Goal: Information Seeking & Learning: Learn about a topic

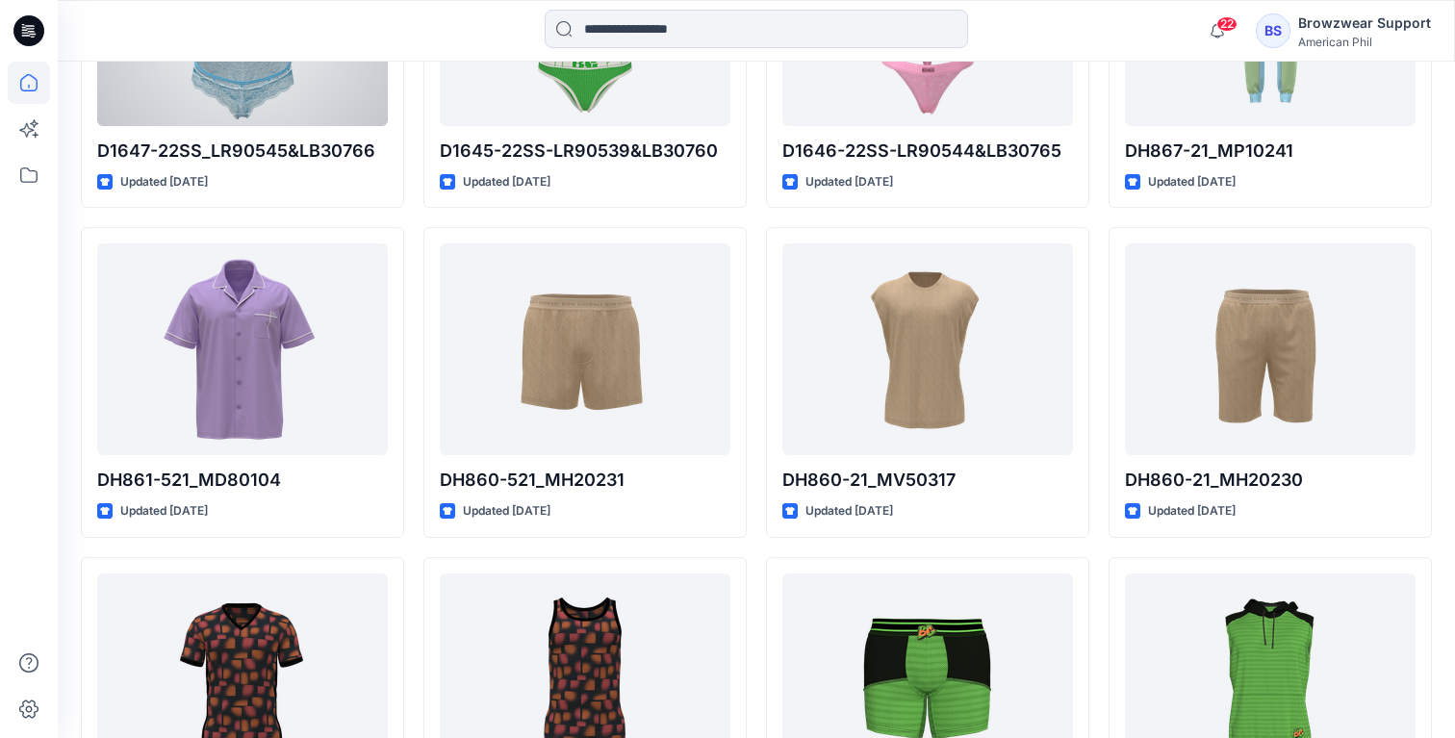
scroll to position [11000, 0]
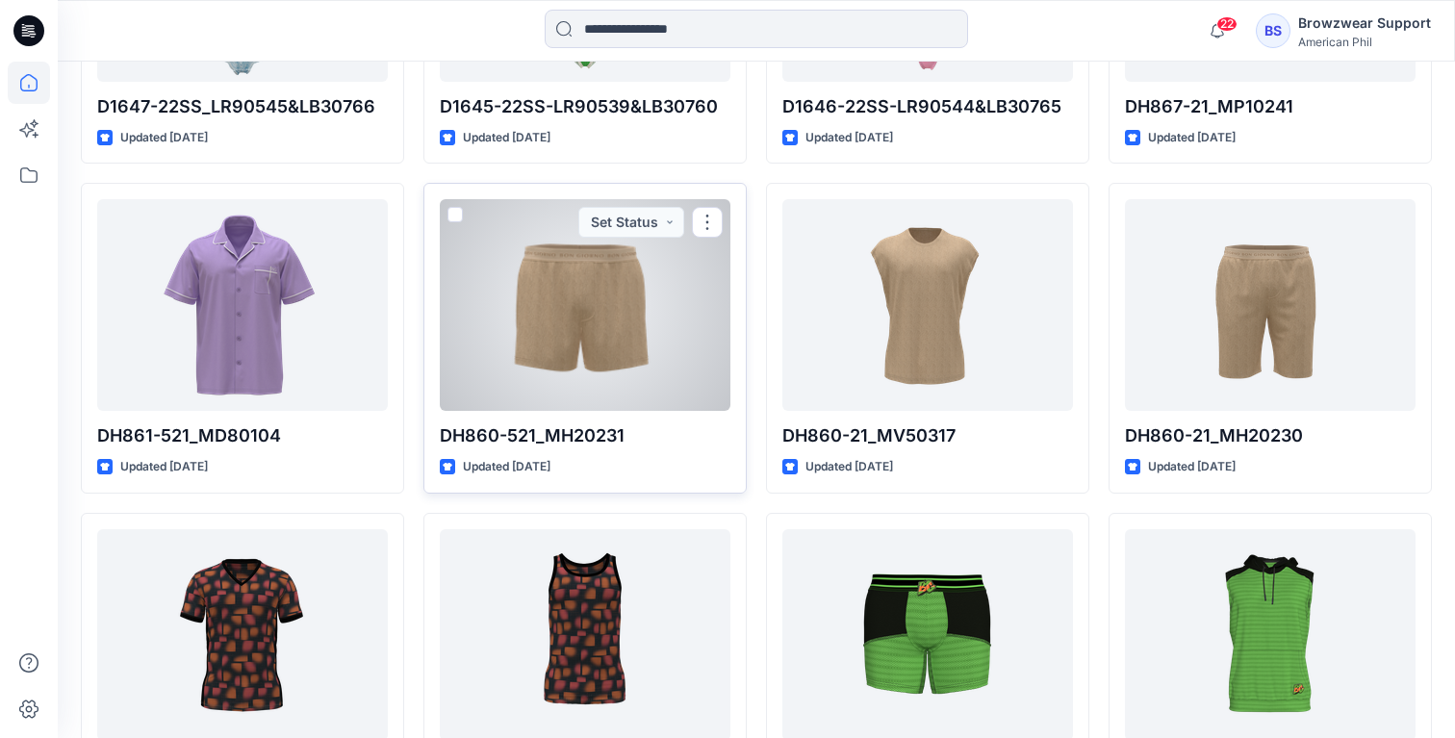
click at [584, 358] on div at bounding box center [585, 305] width 291 height 212
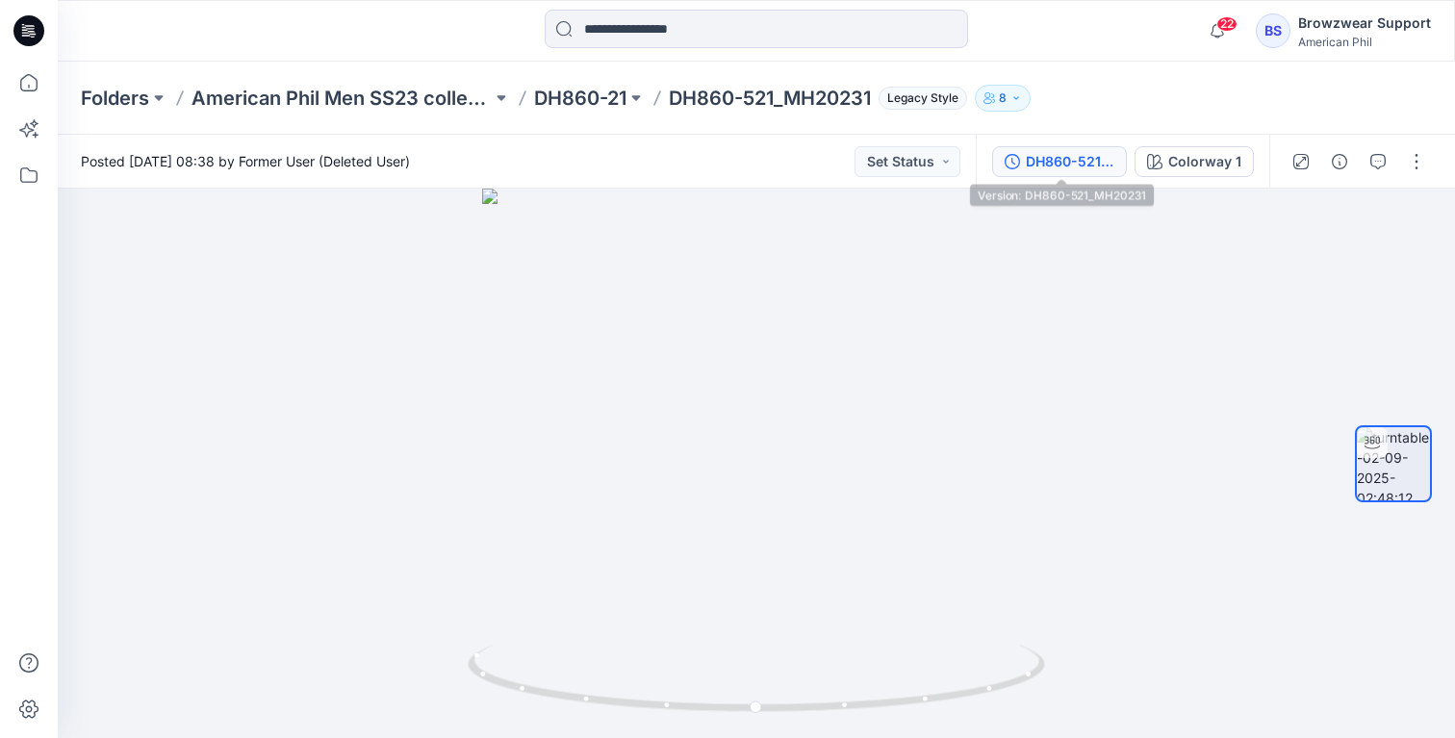
click at [1059, 168] on div "DH860-521_MH20231" at bounding box center [1070, 161] width 89 height 21
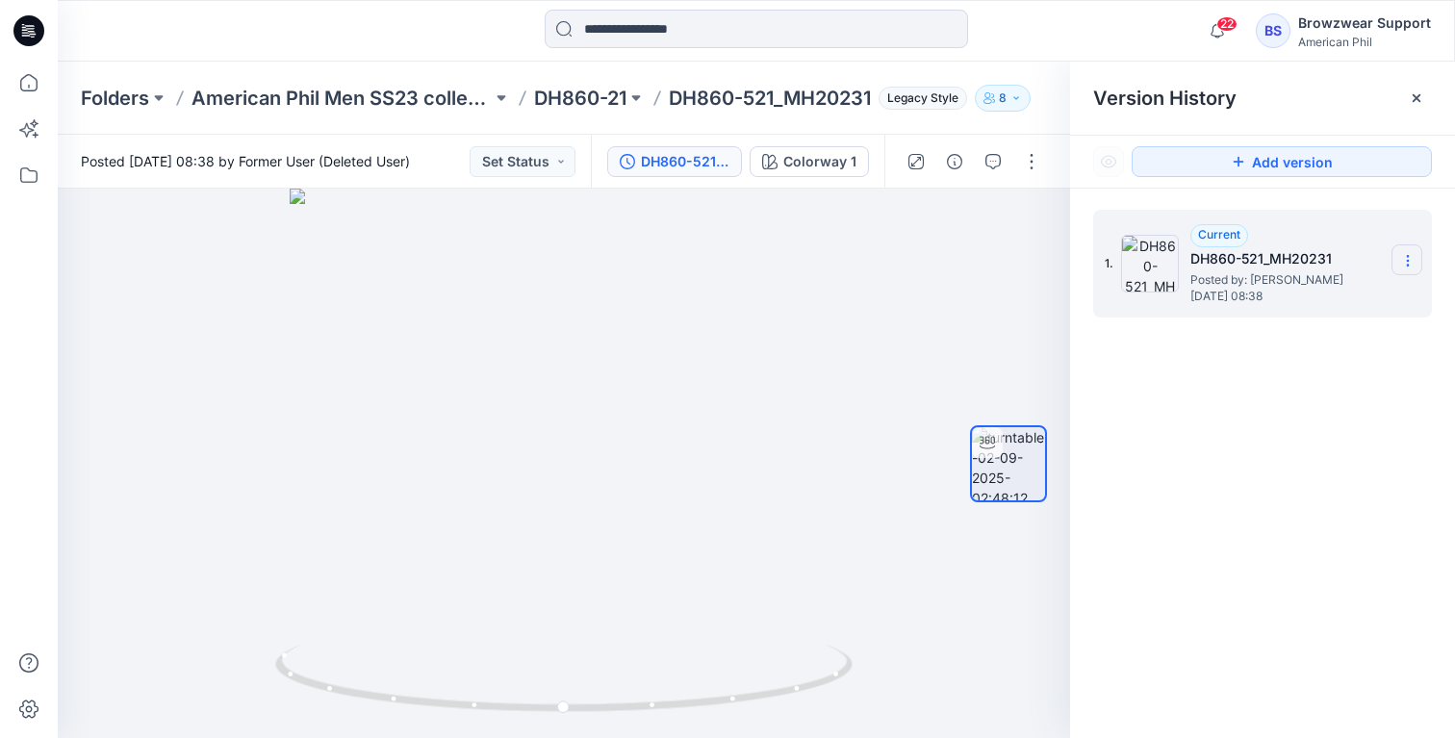
click at [1400, 263] on icon at bounding box center [1407, 260] width 15 height 15
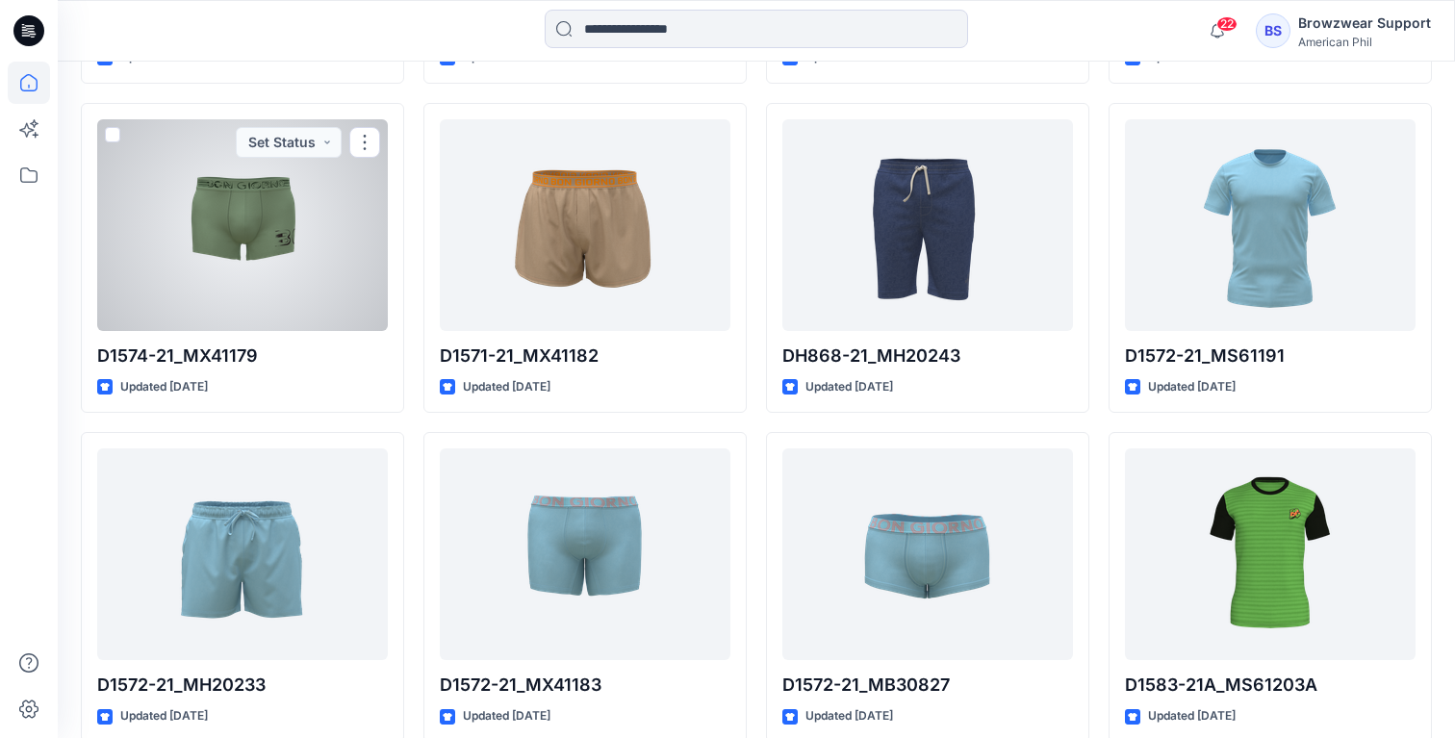
scroll to position [13387, 0]
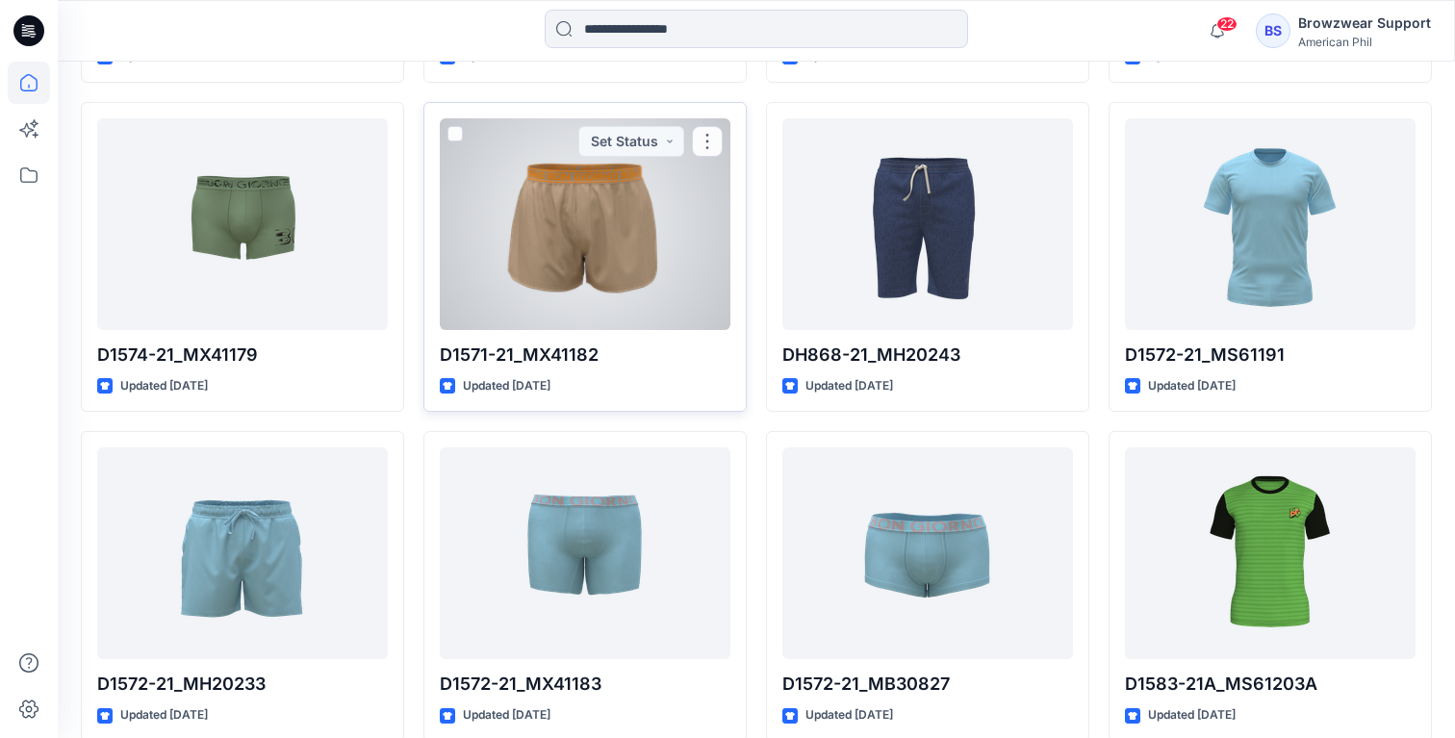
click at [618, 291] on div at bounding box center [585, 224] width 291 height 212
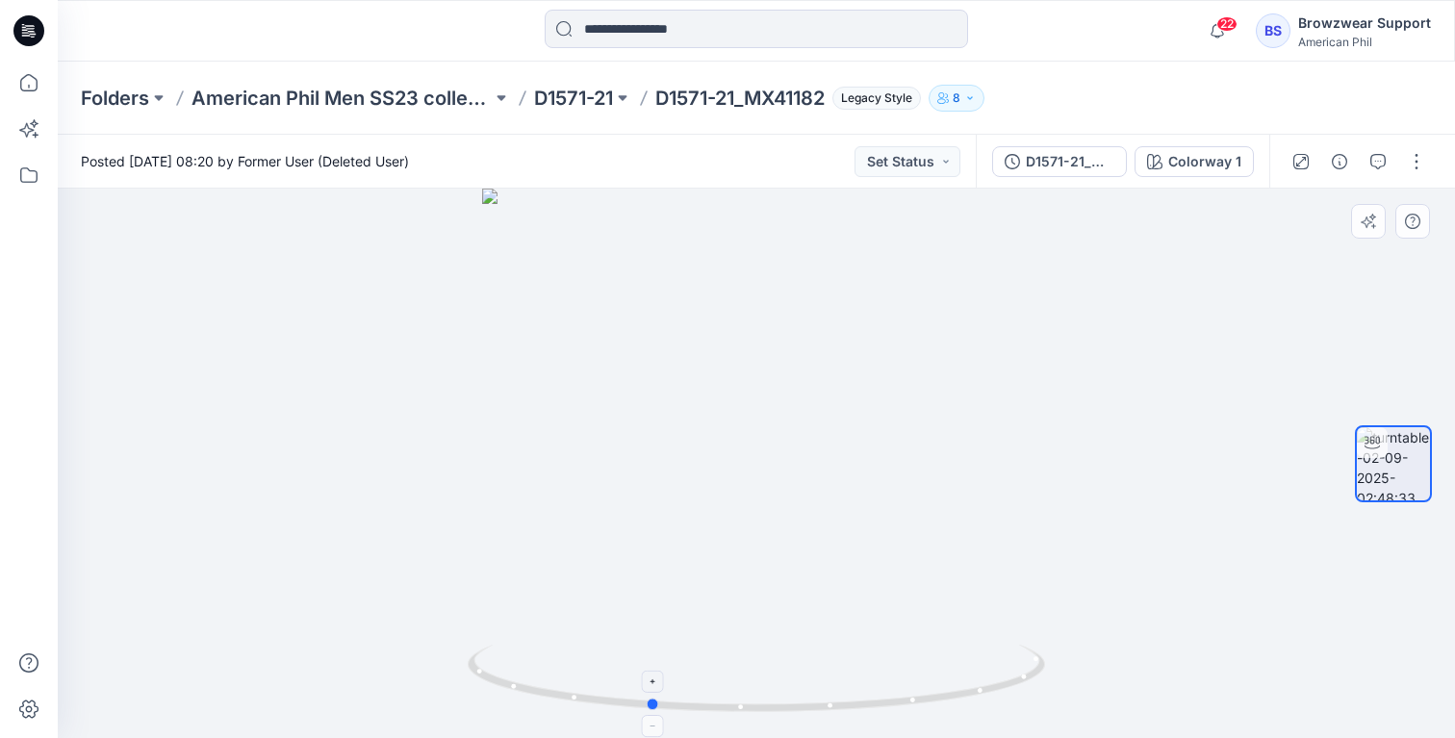
drag, startPoint x: 961, startPoint y: 690, endPoint x: 854, endPoint y: 676, distance: 107.6
click at [854, 676] on icon at bounding box center [759, 681] width 582 height 72
drag, startPoint x: 812, startPoint y: 705, endPoint x: 904, endPoint y: 720, distance: 93.5
click at [904, 720] on div at bounding box center [756, 463] width 1397 height 549
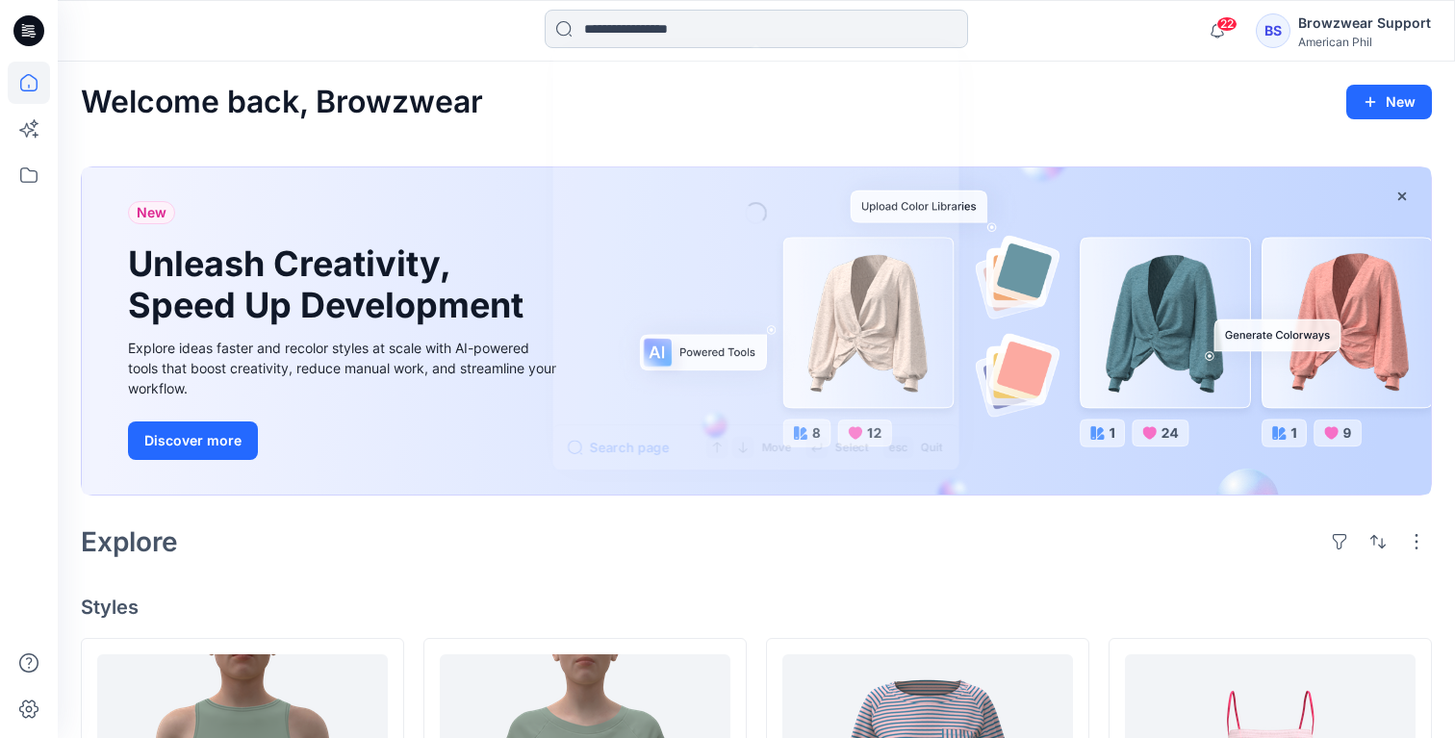
click at [654, 20] on input at bounding box center [756, 29] width 423 height 38
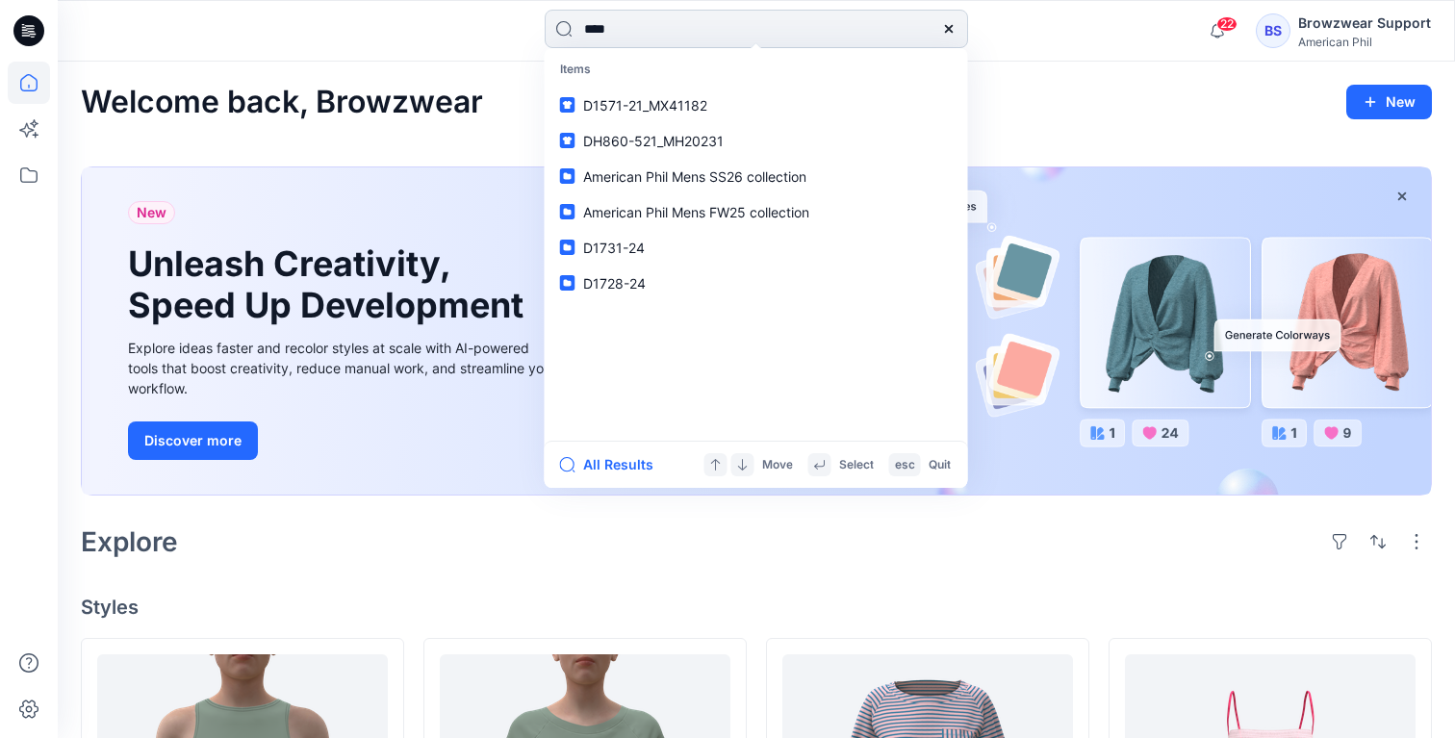
type input "*****"
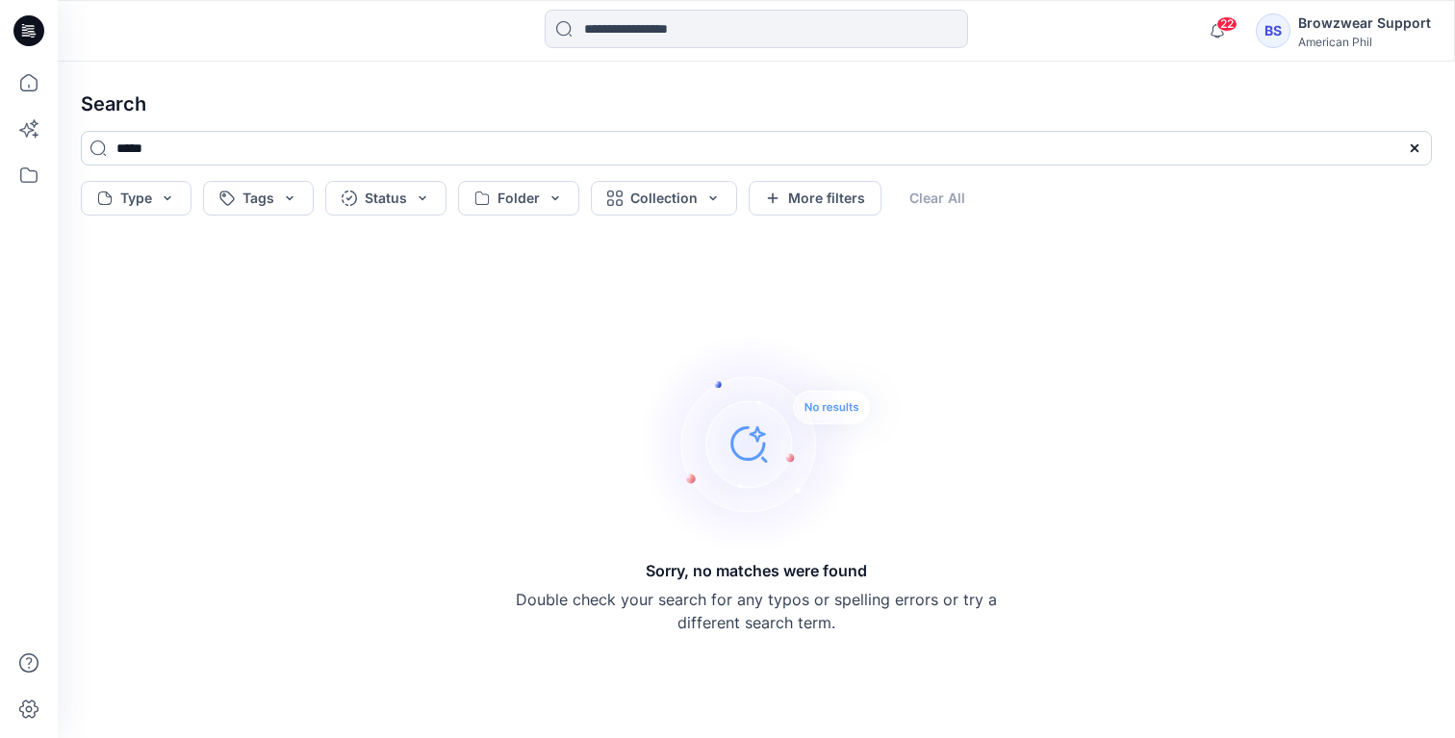
click at [428, 152] on input "*****" at bounding box center [756, 148] width 1351 height 35
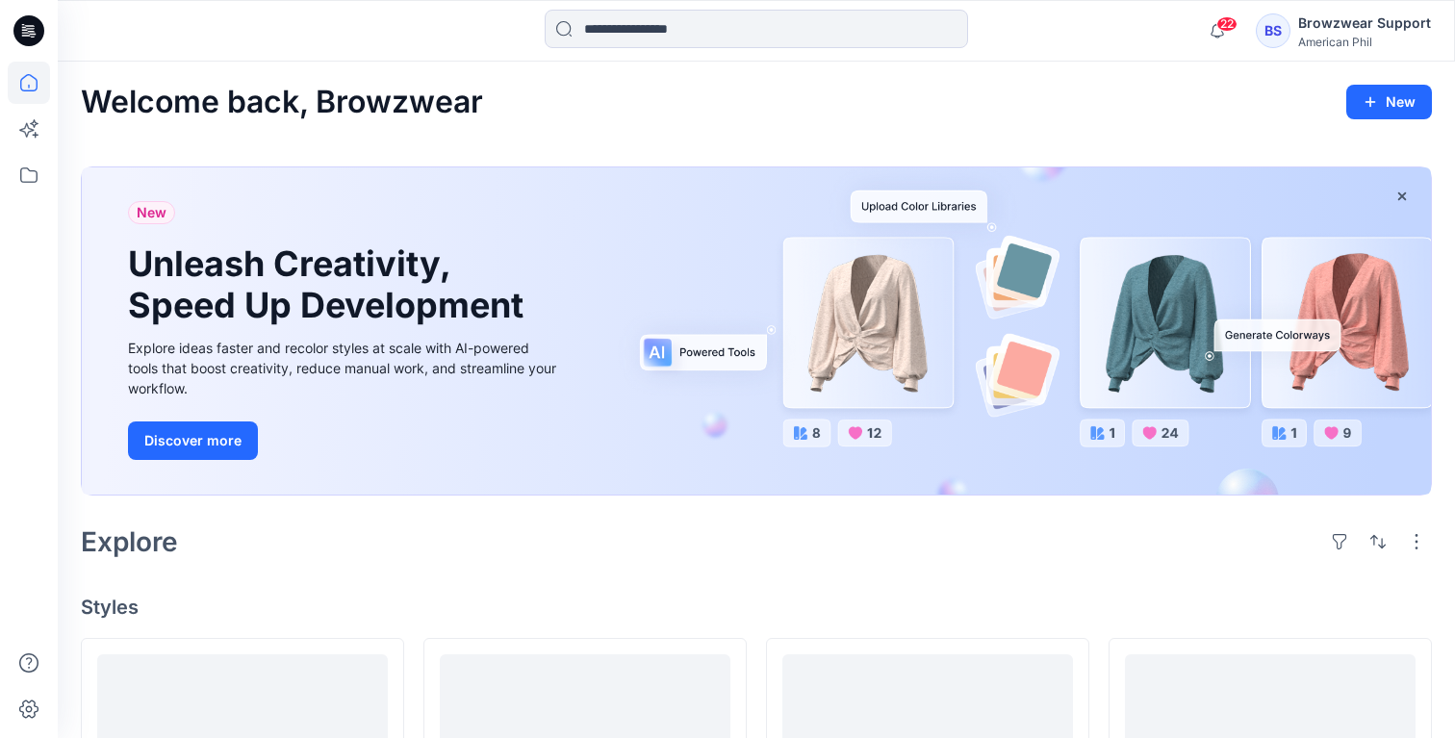
click at [23, 33] on icon at bounding box center [25, 32] width 7 height 1
